Goal: Task Accomplishment & Management: Complete application form

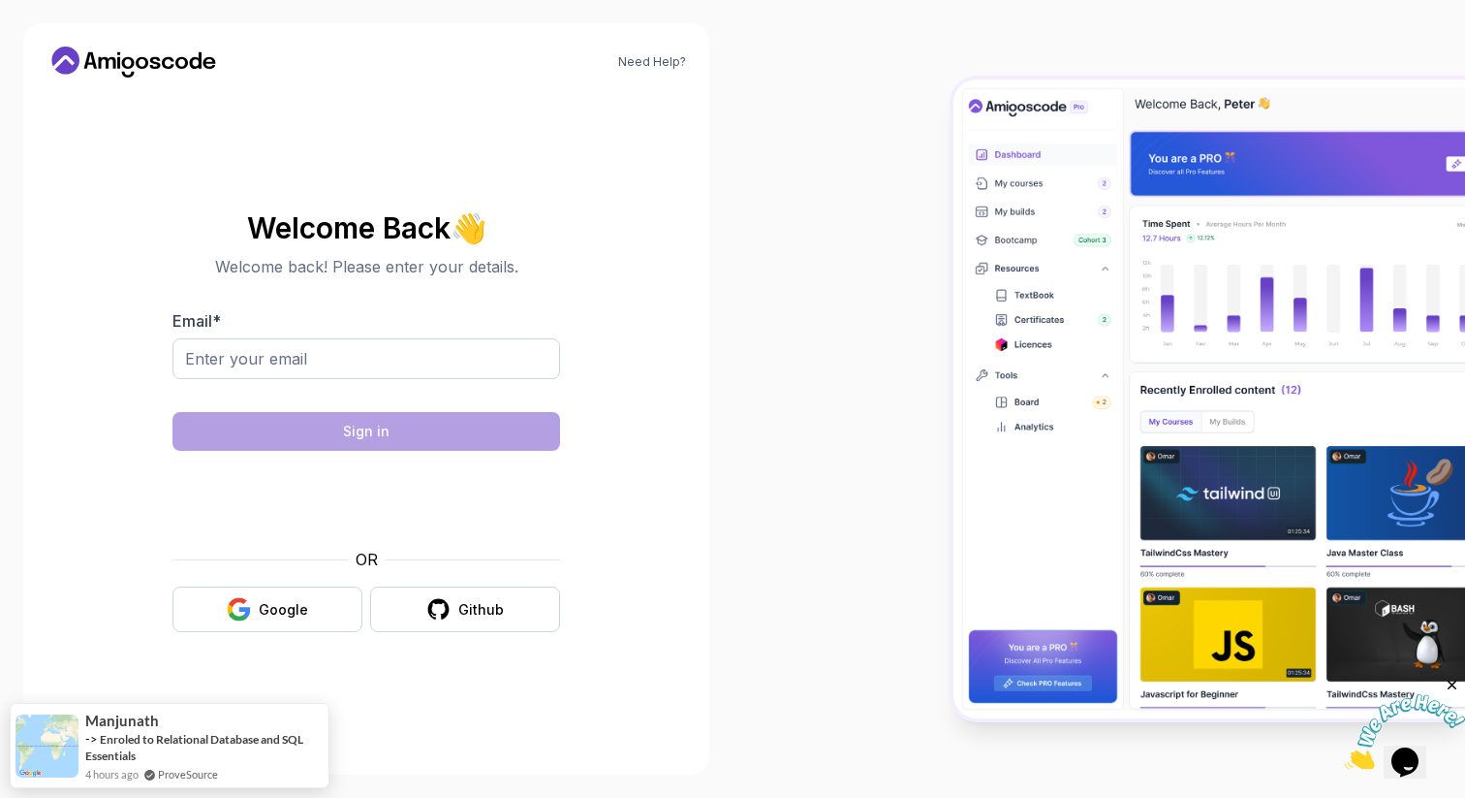
type input "[EMAIL_ADDRESS][PERSON_NAME][DOMAIN_NAME]"
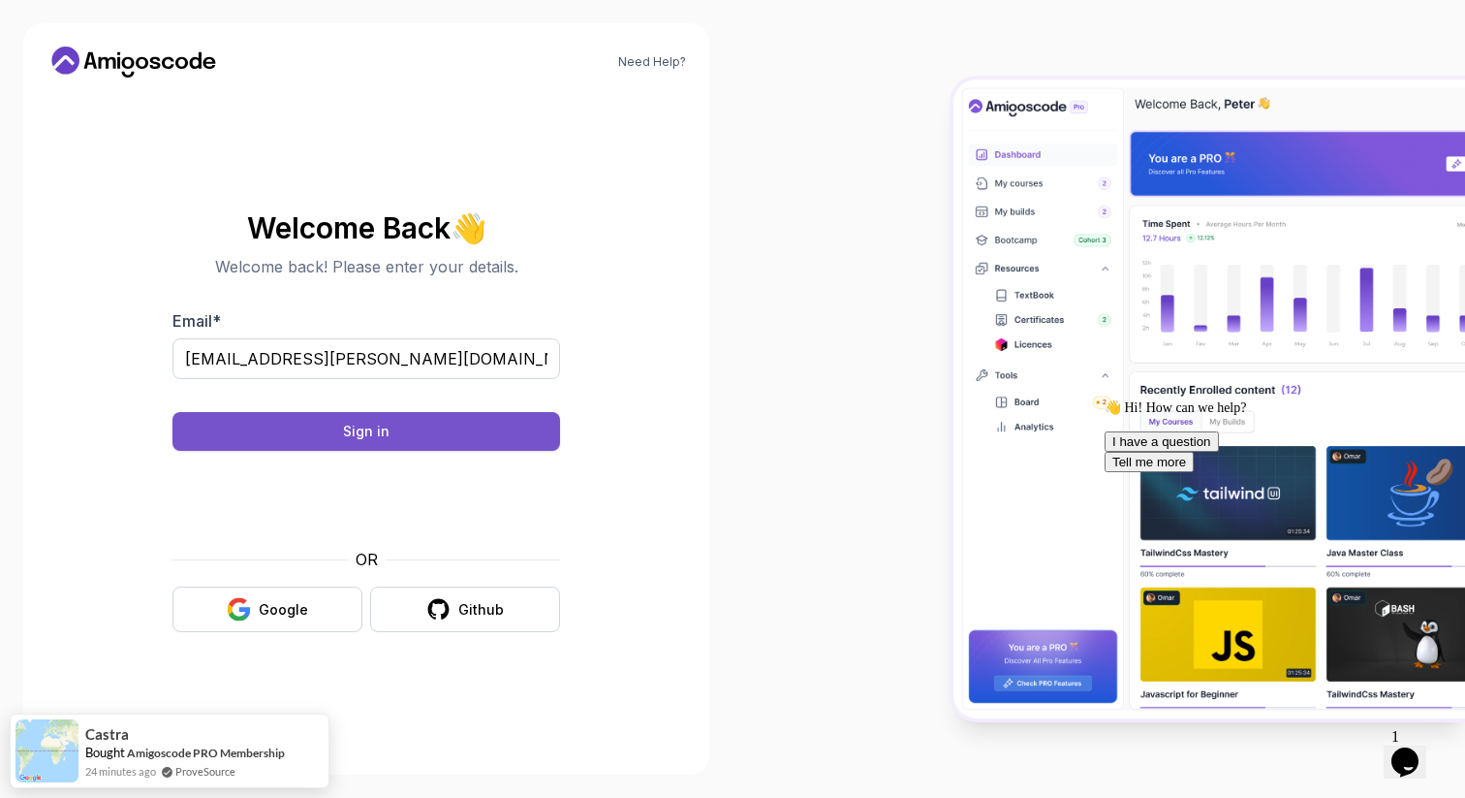
click at [467, 433] on button "Sign in" at bounding box center [367, 431] width 388 height 39
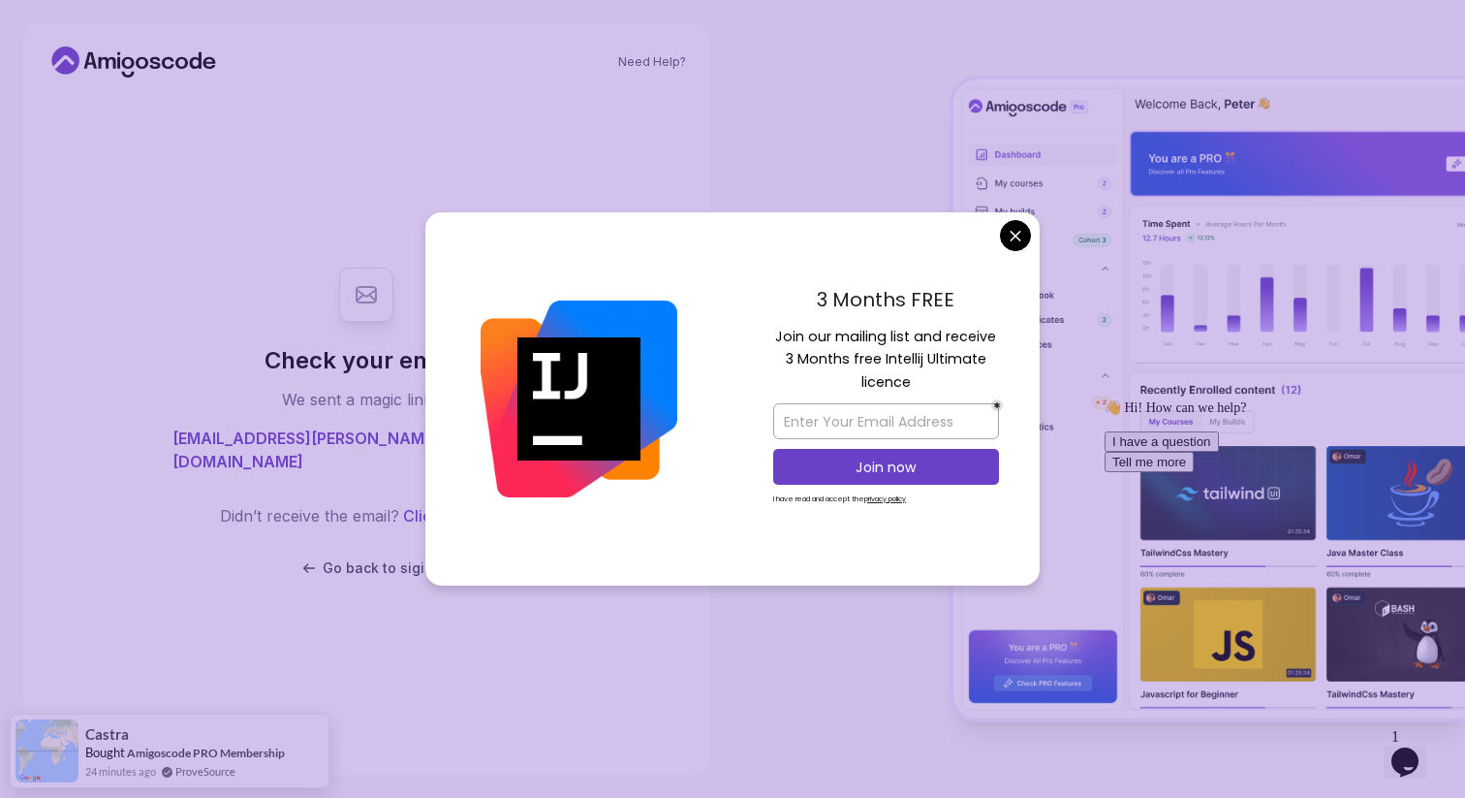
click at [1020, 232] on body "Need Help? Check your email. We sent a magic link to [PERSON_NAME][EMAIL_ADDRES…" at bounding box center [732, 399] width 1465 height 798
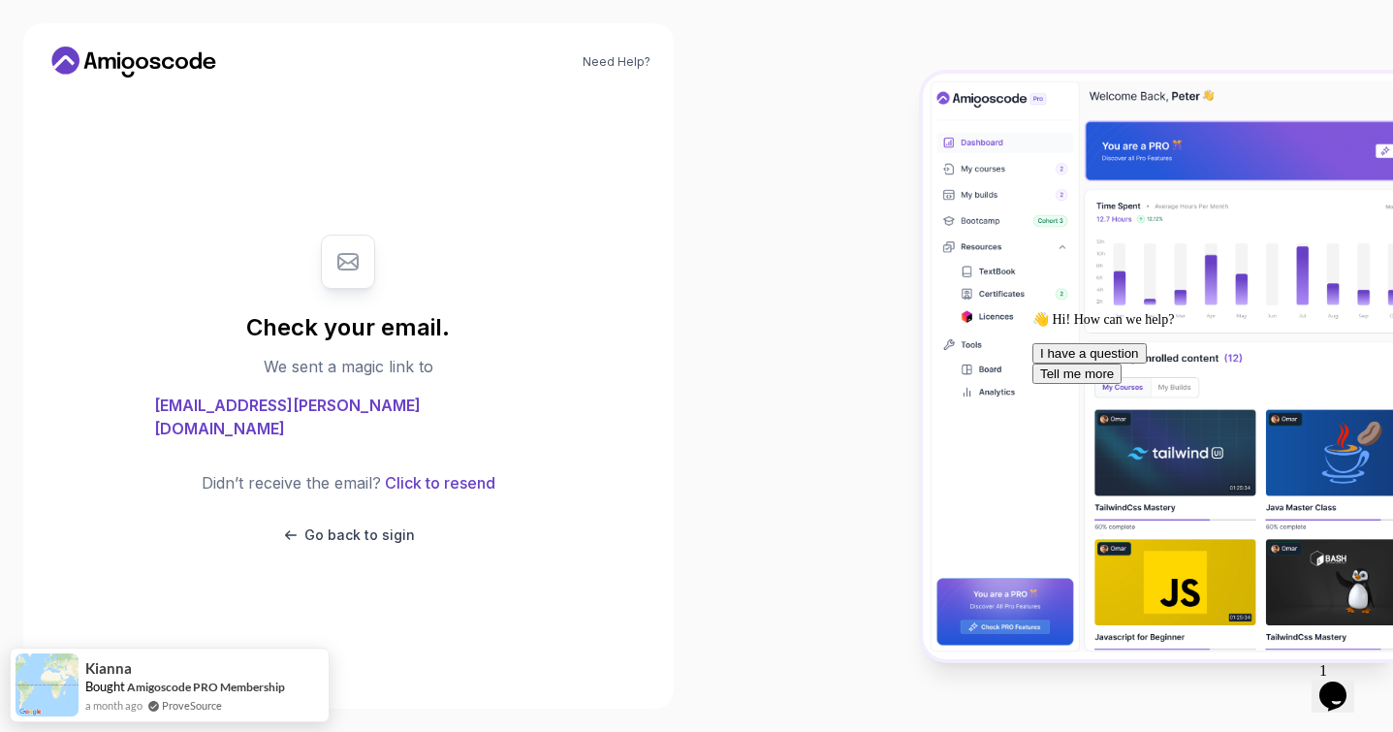
click at [1336, 681] on icon "$i18n('chat', 'chat_widget')" at bounding box center [1332, 695] width 27 height 29
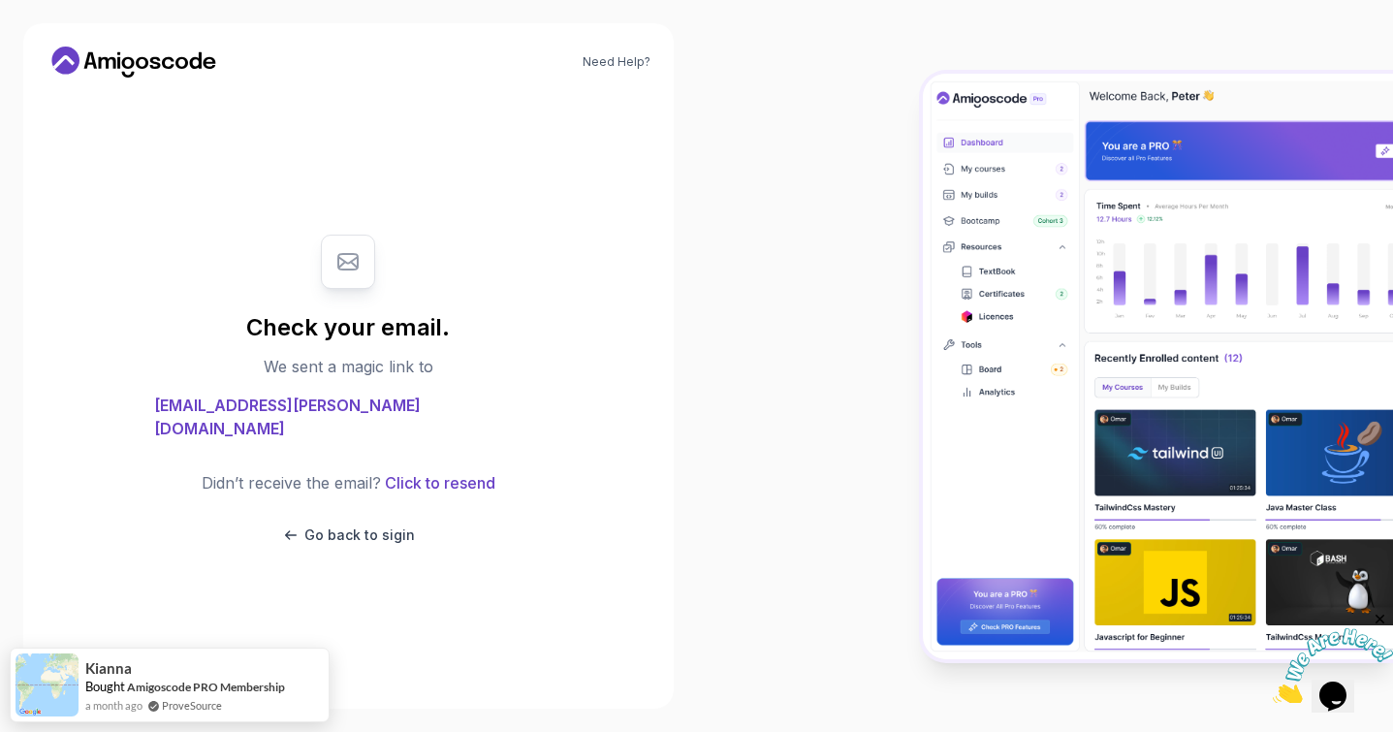
click at [1339, 684] on img at bounding box center [1333, 666] width 120 height 77
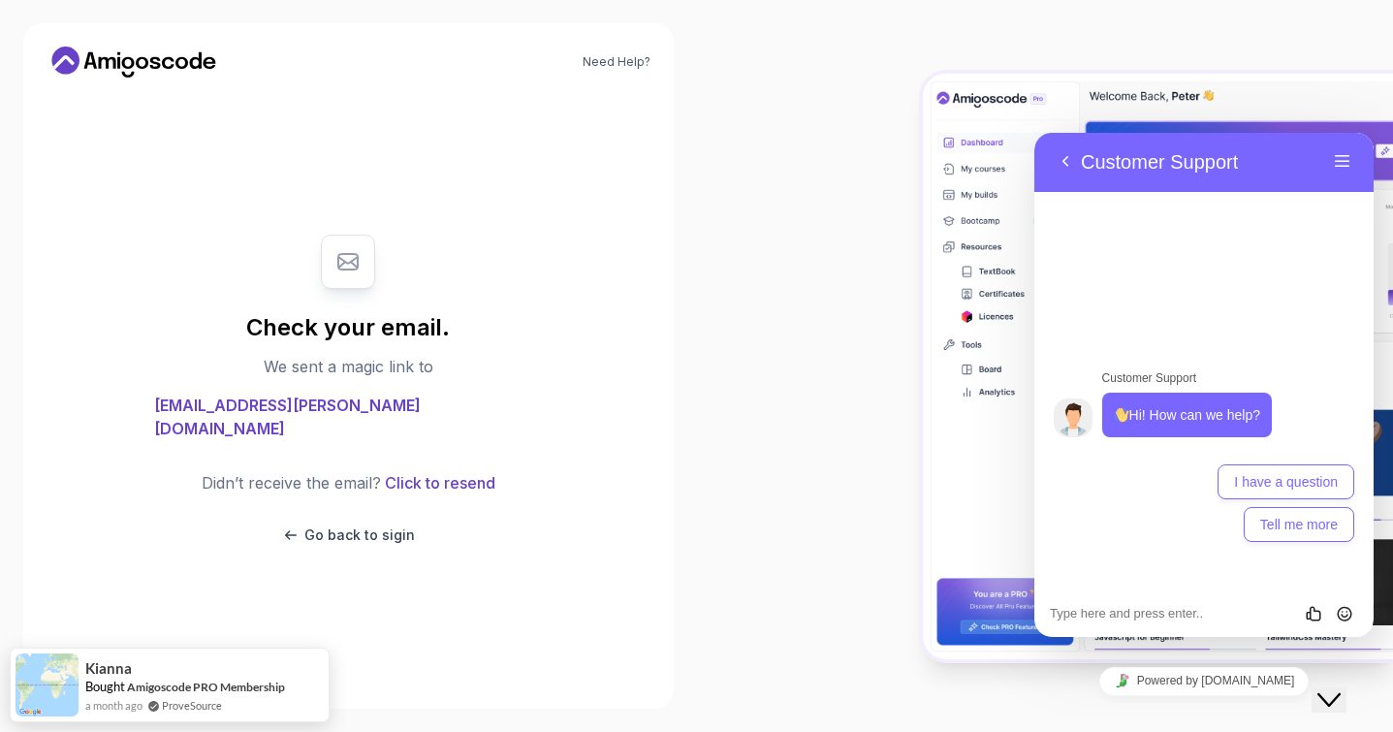
click at [377, 533] on div "Check your email. We sent a magic link to [PERSON_NAME][EMAIL_ADDRESS][DOMAIN_N…" at bounding box center [348, 389] width 388 height 349
click at [372, 525] on p "Go back to sigin" at bounding box center [359, 534] width 110 height 19
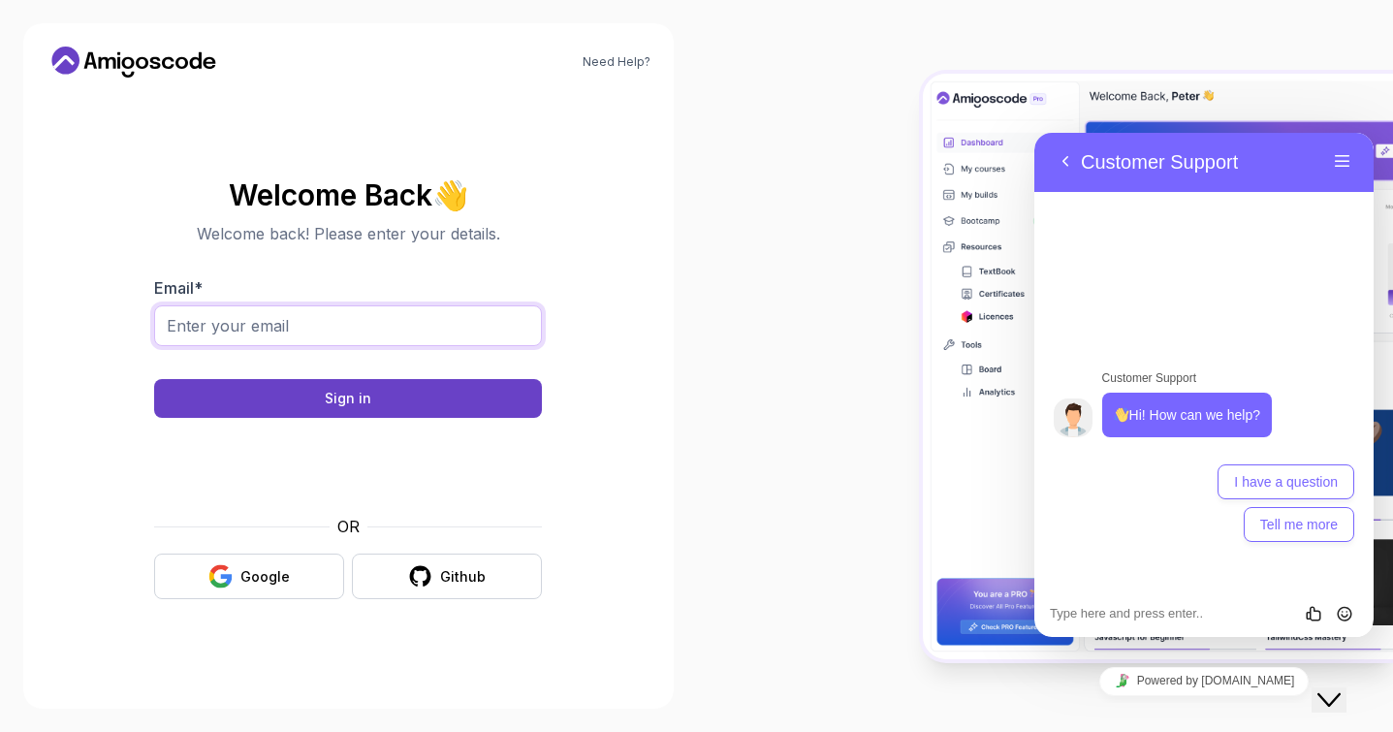
click at [416, 335] on input "Email *" at bounding box center [348, 325] width 388 height 41
type input "[EMAIL_ADDRESS][PERSON_NAME][DOMAIN_NAME]"
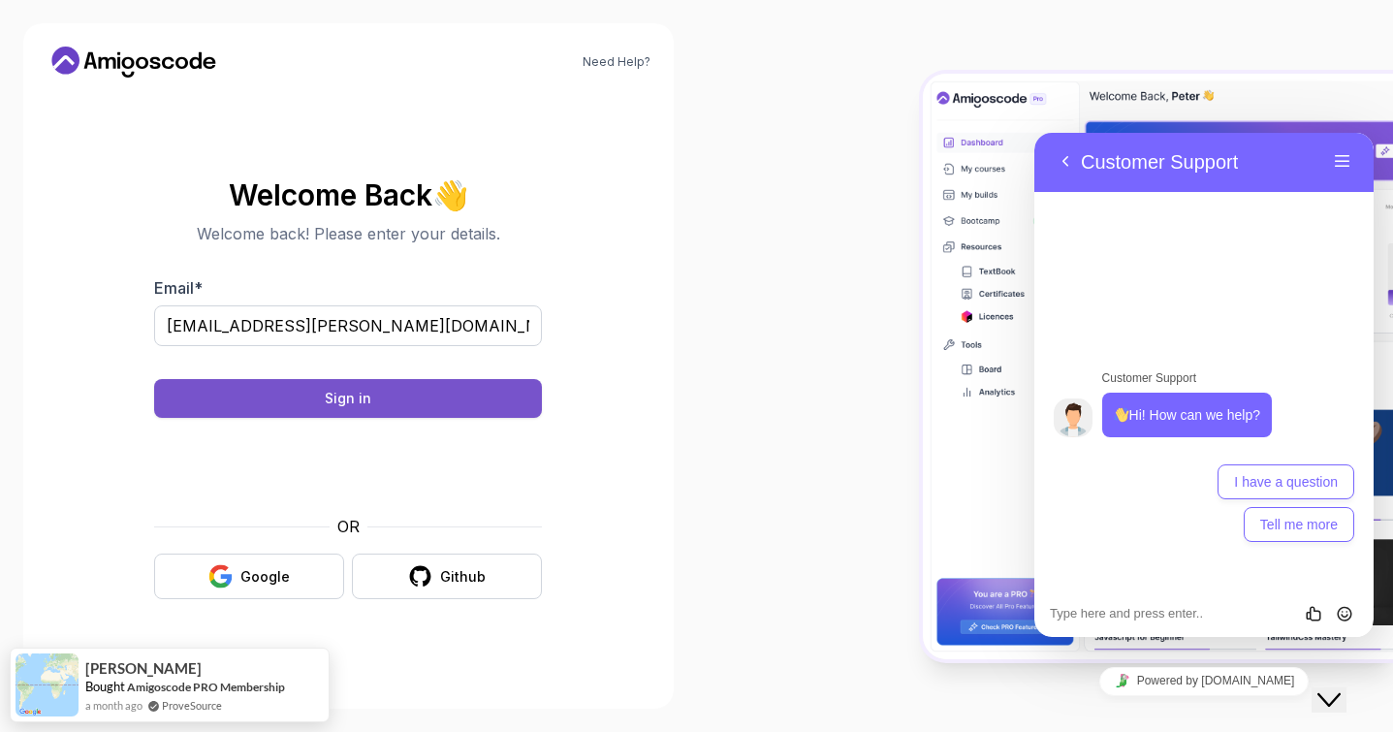
click at [381, 410] on button "Sign in" at bounding box center [348, 398] width 388 height 39
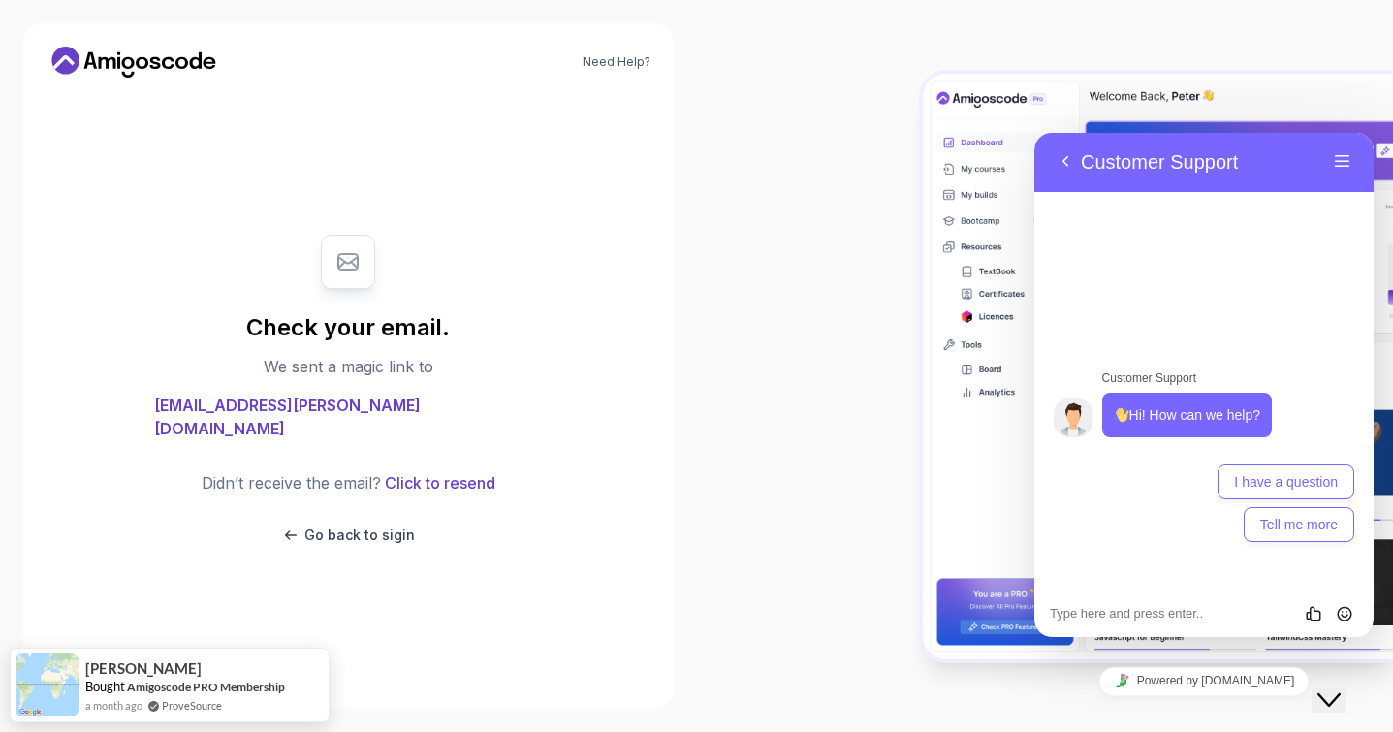
click at [353, 422] on span "[EMAIL_ADDRESS][PERSON_NAME][DOMAIN_NAME]" at bounding box center [348, 417] width 388 height 47
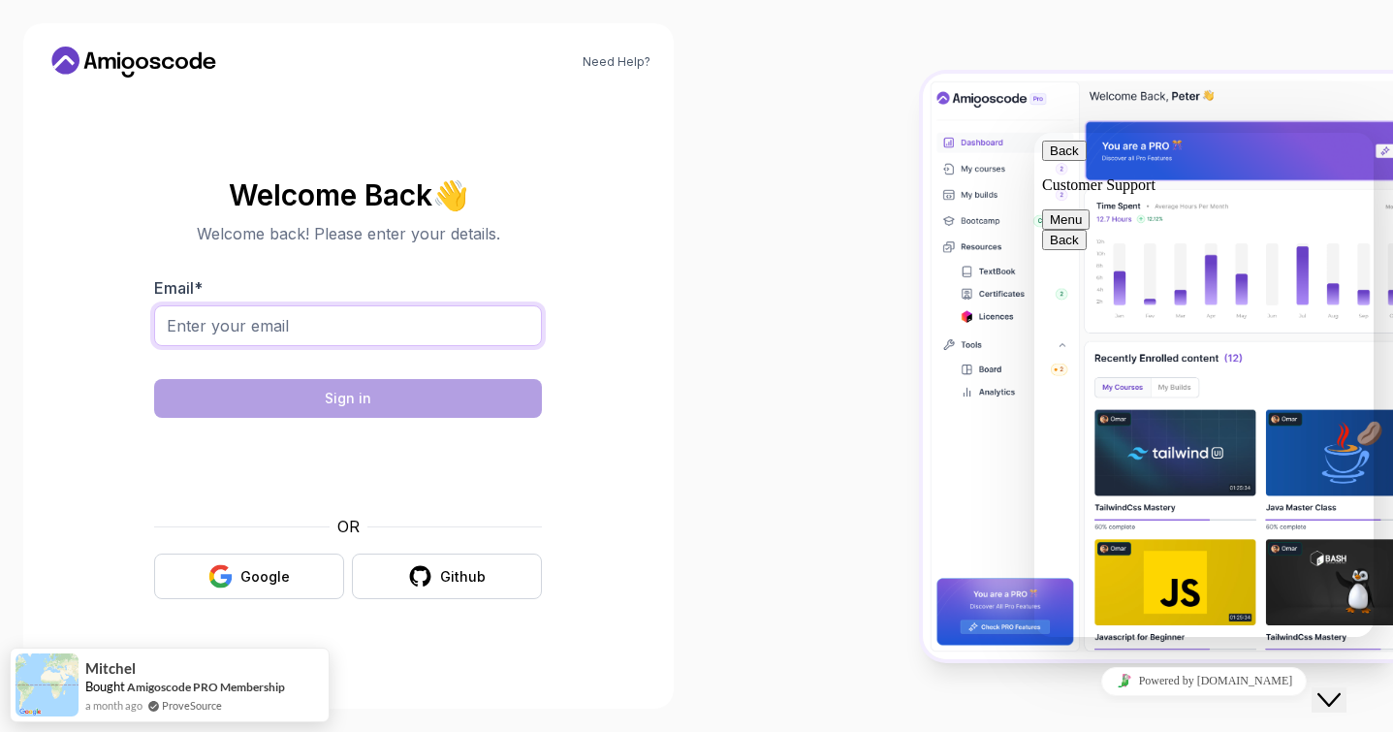
click at [264, 332] on input "Email *" at bounding box center [348, 325] width 388 height 41
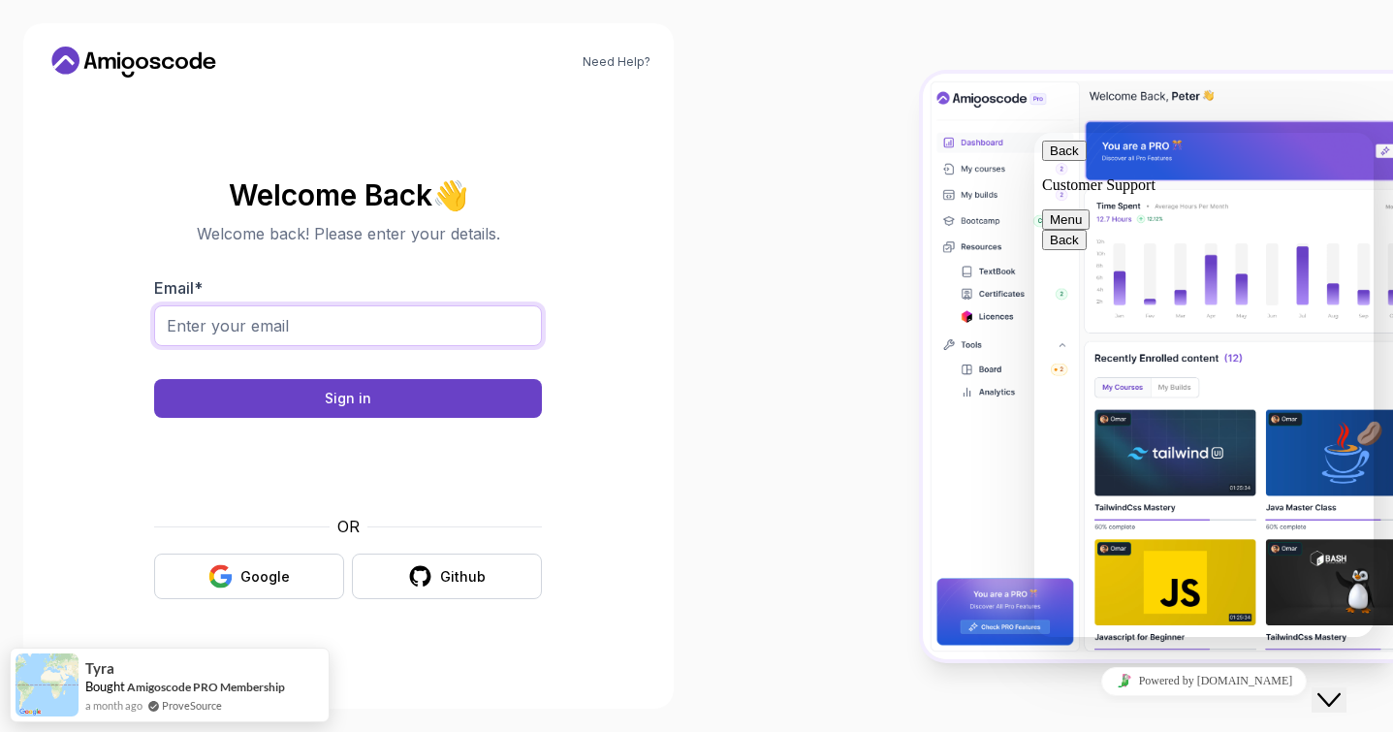
click at [506, 334] on input "Email *" at bounding box center [348, 325] width 388 height 41
type input "[EMAIL_ADDRESS][PERSON_NAME][DOMAIN_NAME]"
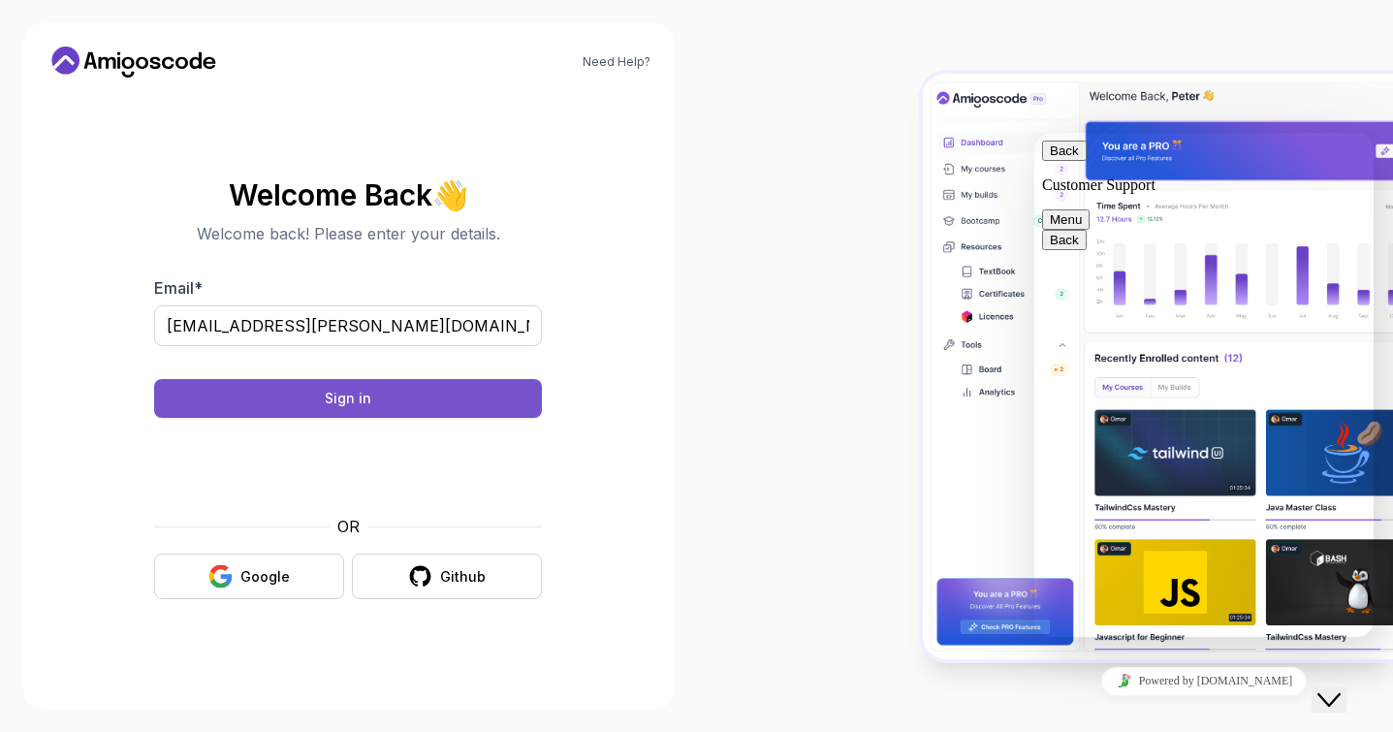
click at [440, 406] on button "Sign in" at bounding box center [348, 398] width 388 height 39
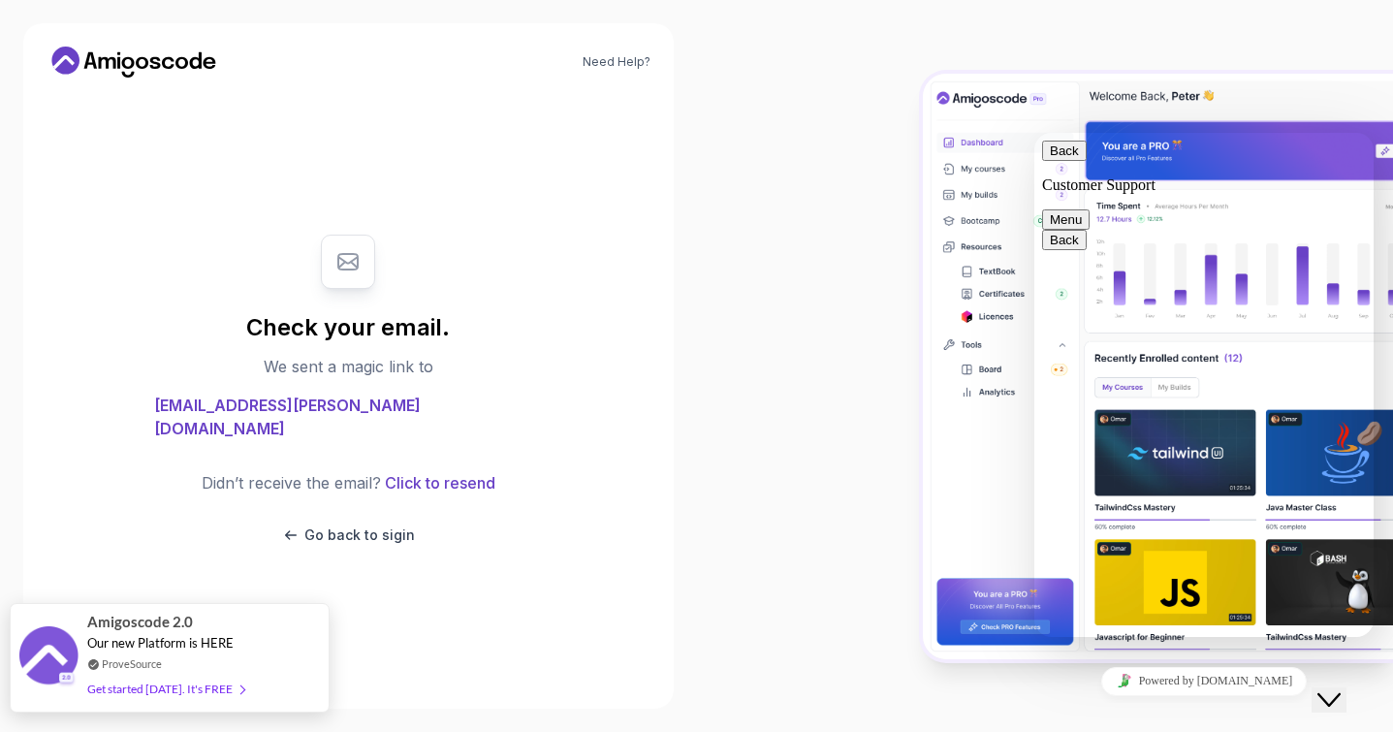
click at [211, 655] on div "ProveSource" at bounding box center [165, 663] width 157 height 16
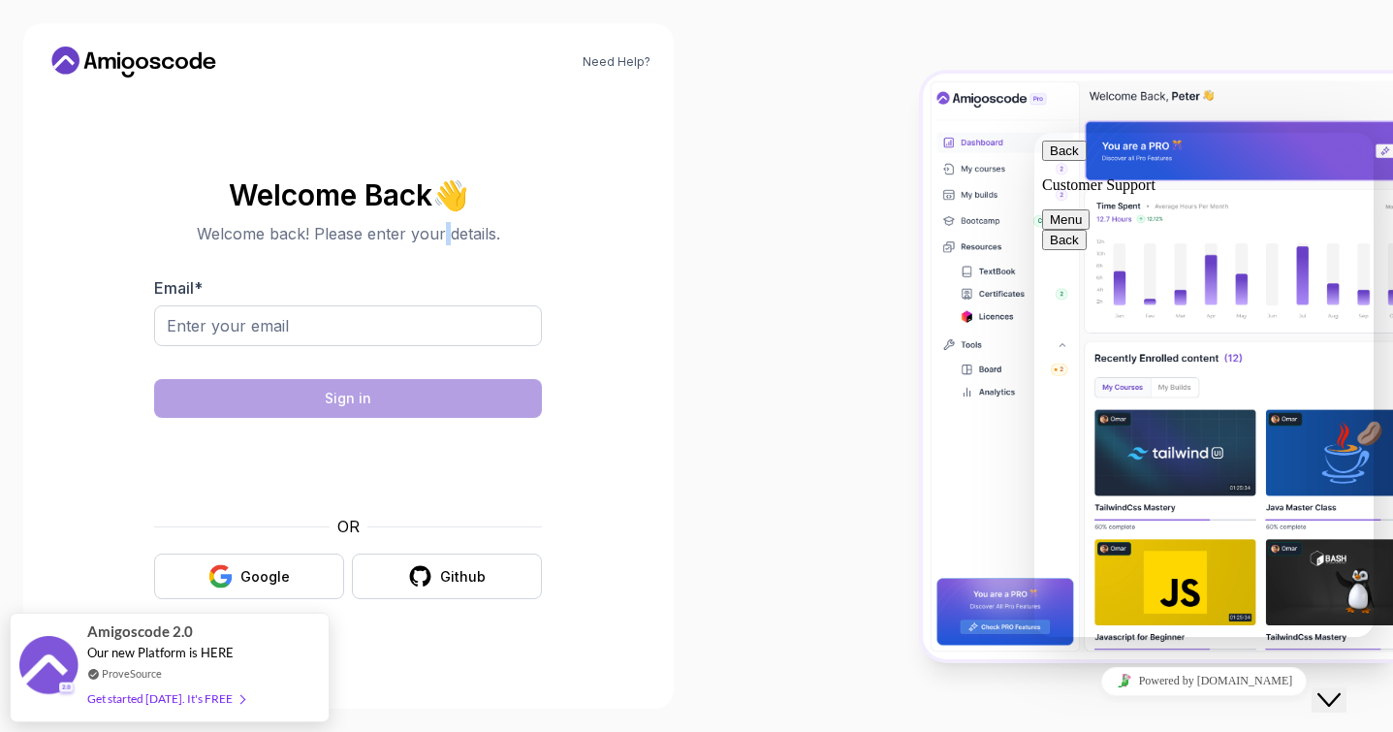
click at [445, 244] on p "Welcome back! Please enter your details." at bounding box center [348, 233] width 388 height 23
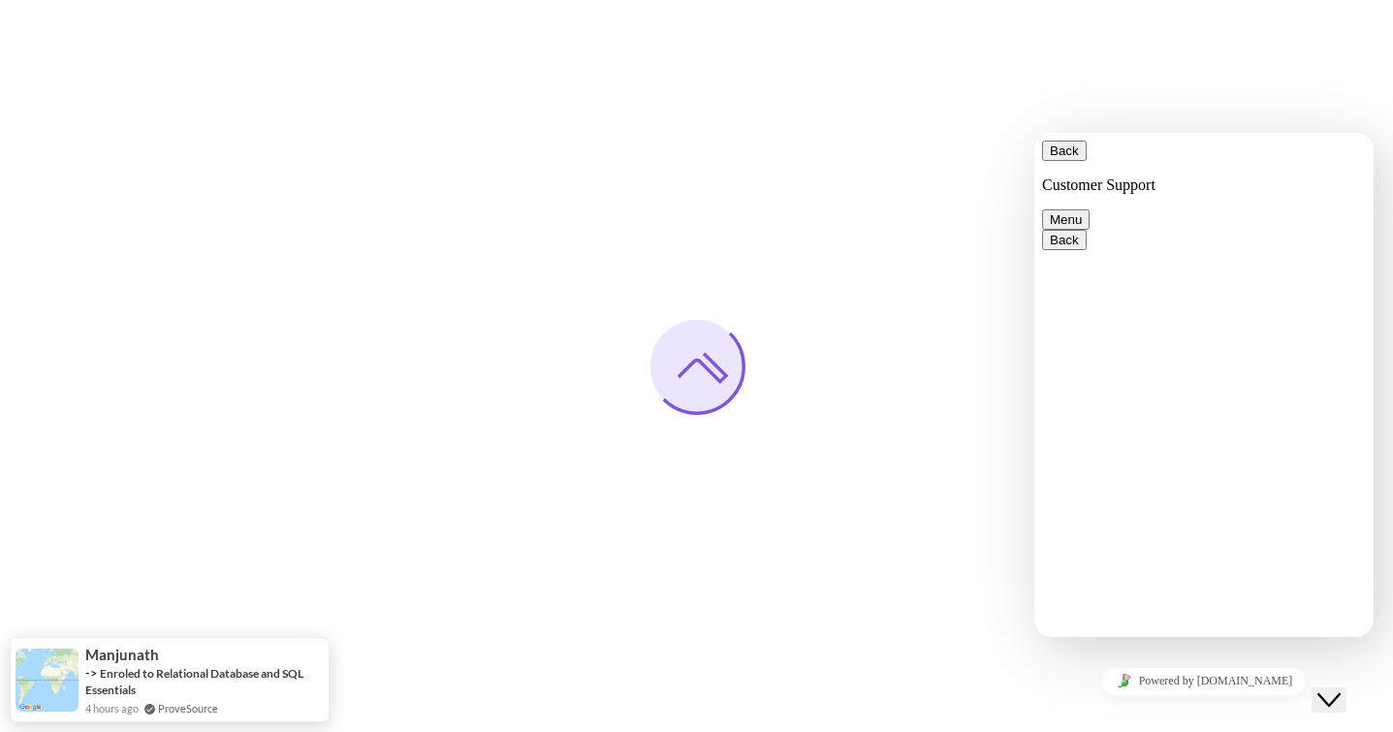
click at [1345, 687] on button "Close Chat This icon closes the chat window." at bounding box center [1328, 699] width 35 height 25
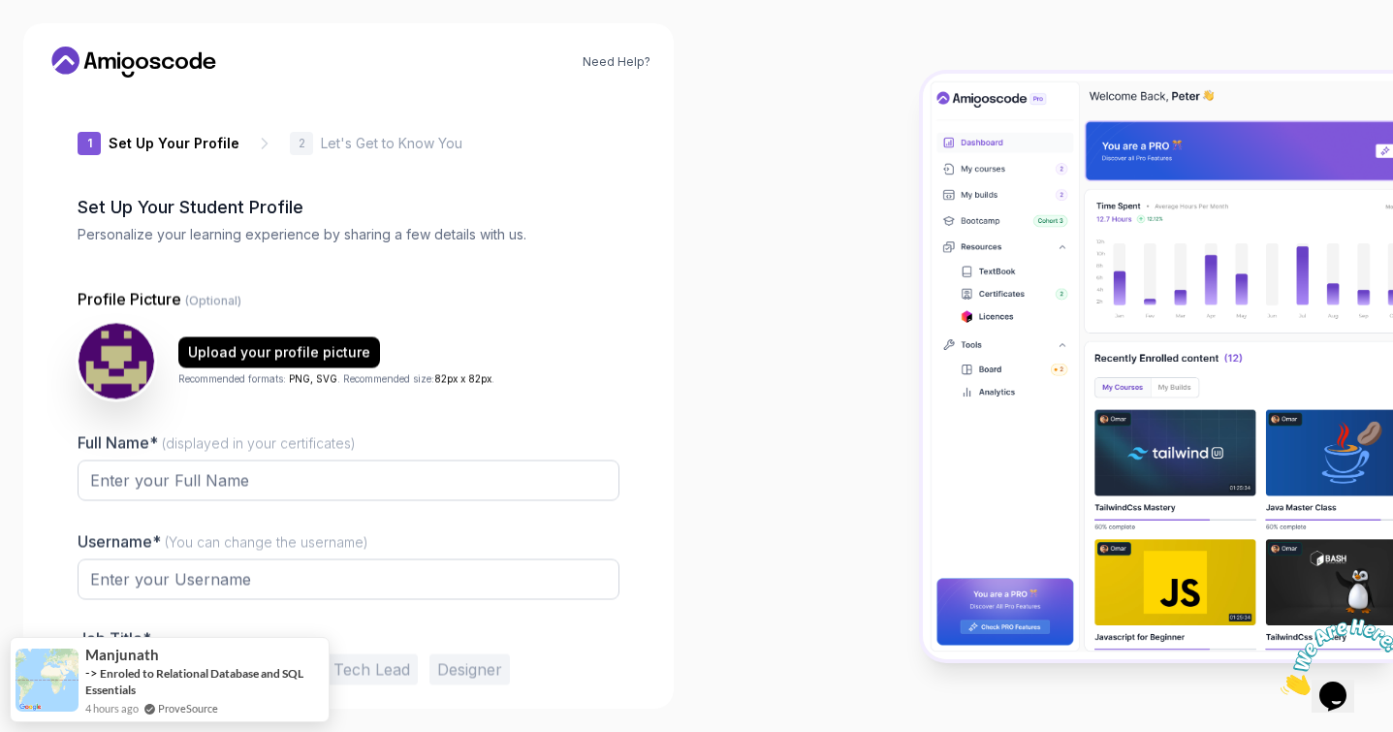
type input "silentfalcon18559"
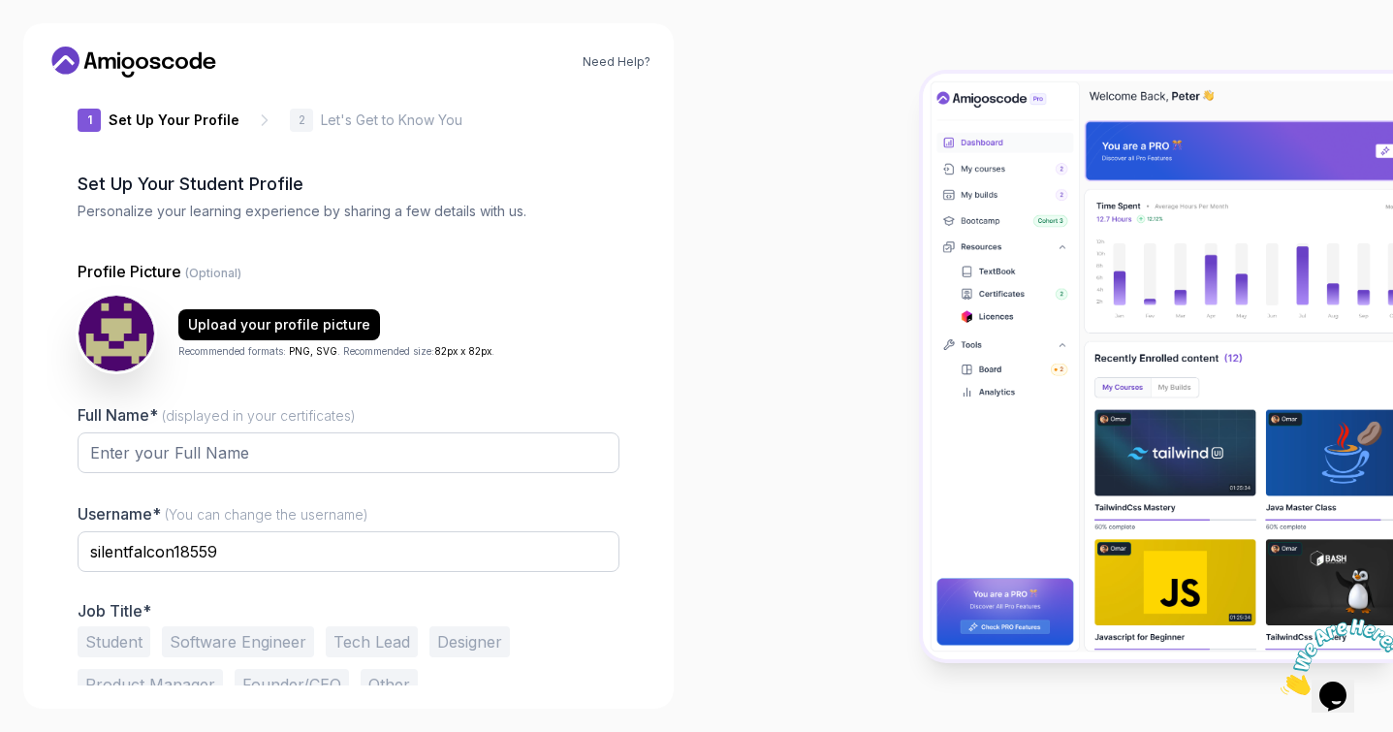
scroll to position [77, 0]
